Goal: Transaction & Acquisition: Purchase product/service

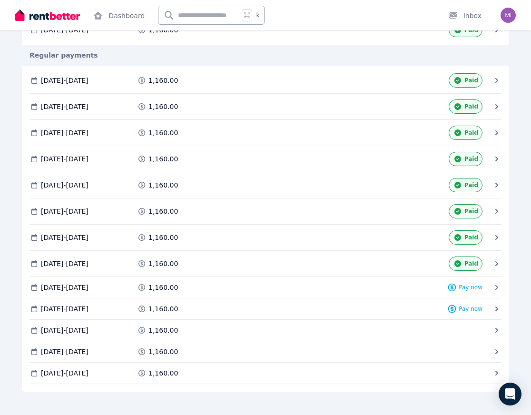
scroll to position [189, 0]
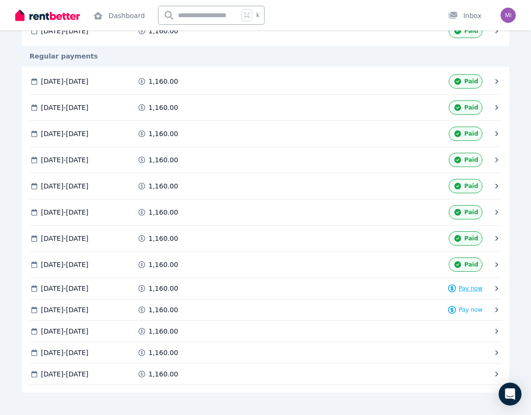
click at [465, 286] on span "Pay now" at bounding box center [470, 288] width 24 height 8
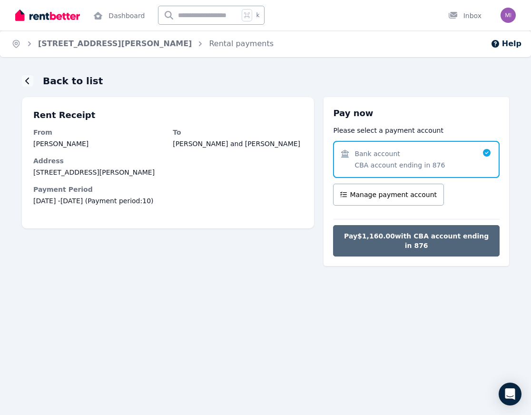
click at [423, 239] on span "Pay $1,160.00 with CBA account ending in 876" at bounding box center [416, 240] width 146 height 19
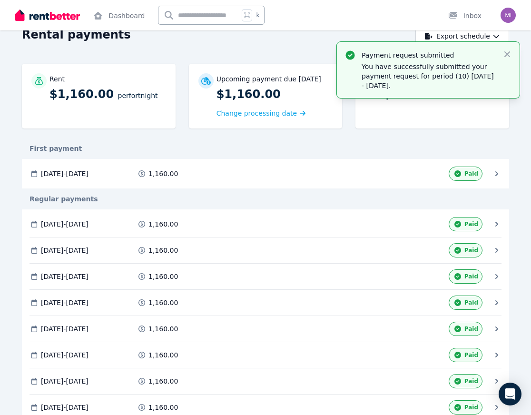
scroll to position [205, 0]
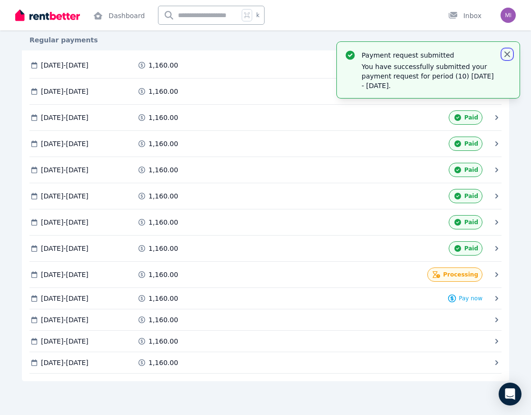
click at [506, 56] on icon "button" at bounding box center [507, 54] width 10 height 10
